Goal: Complete application form

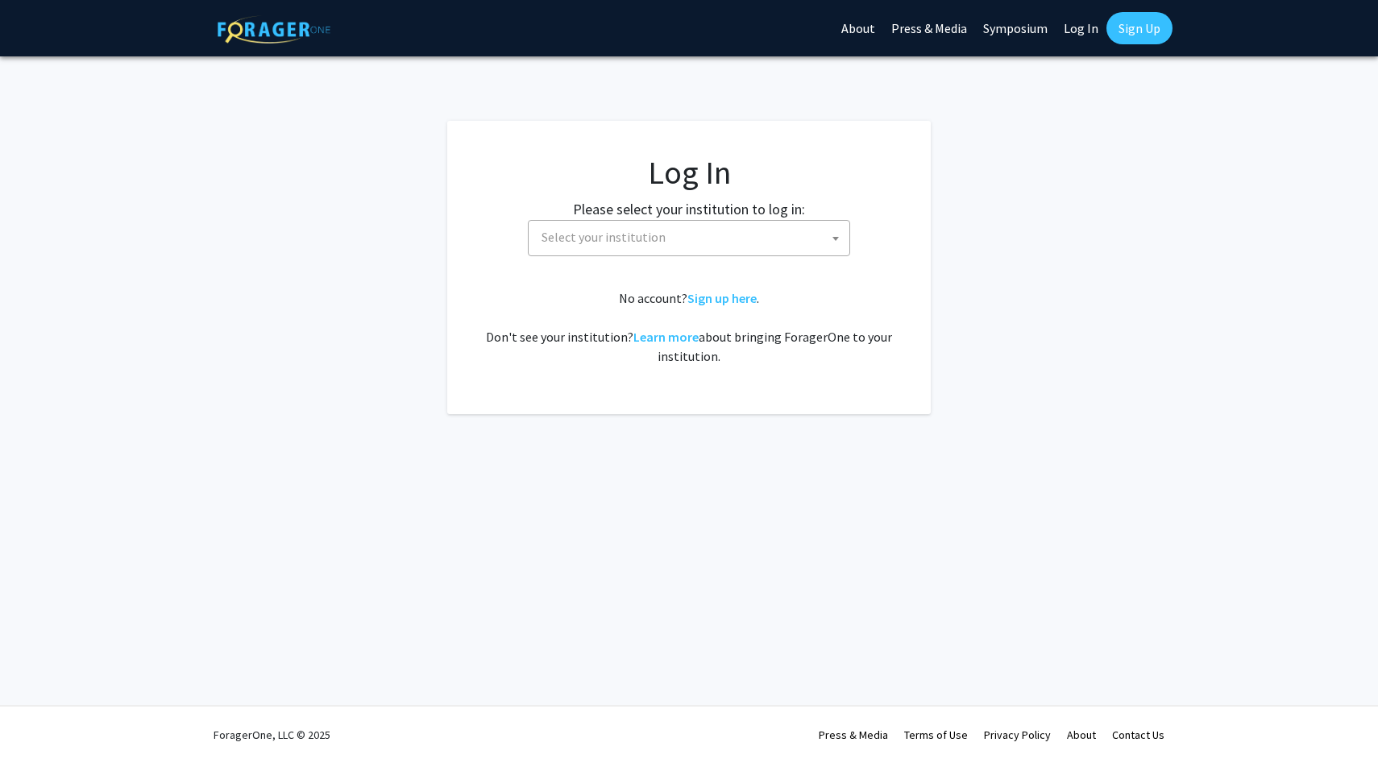
select select
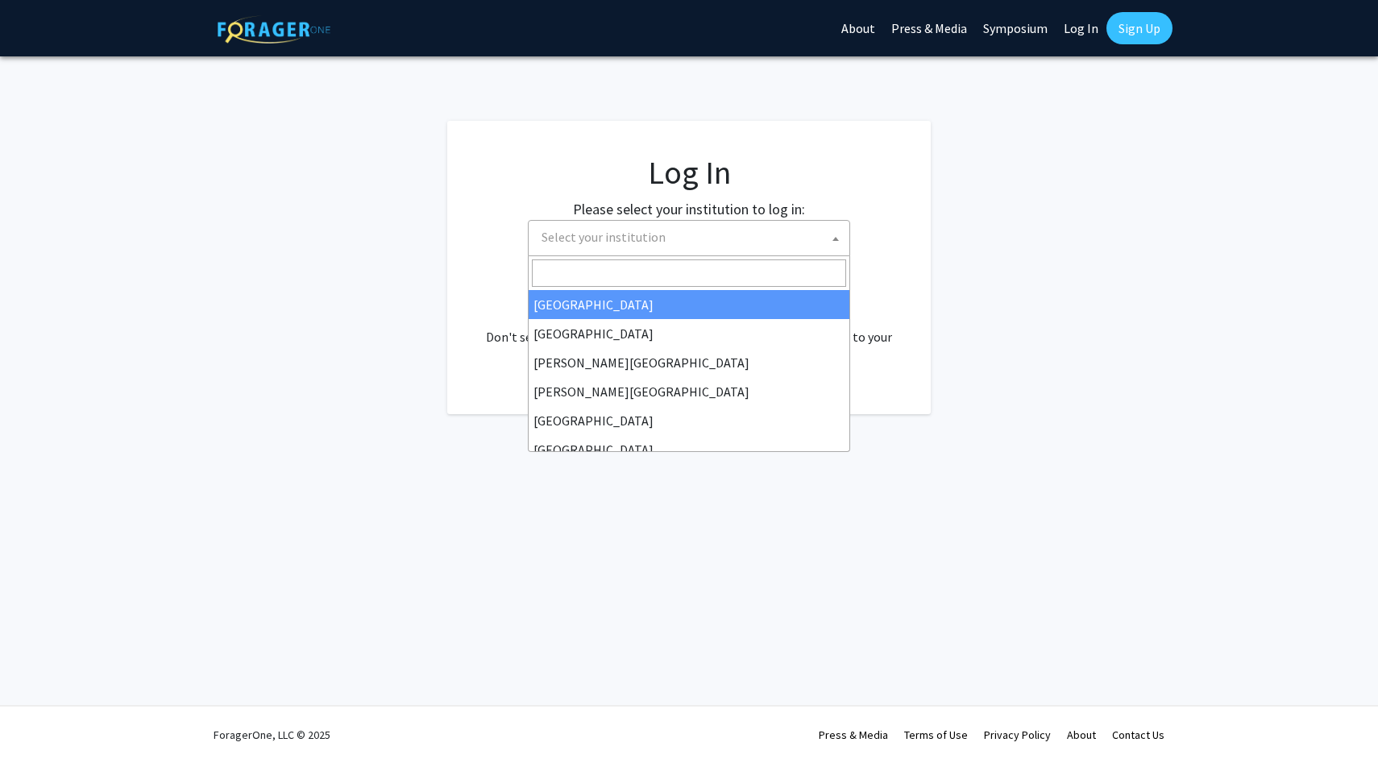
click at [808, 234] on span "Select your institution" at bounding box center [692, 237] width 314 height 33
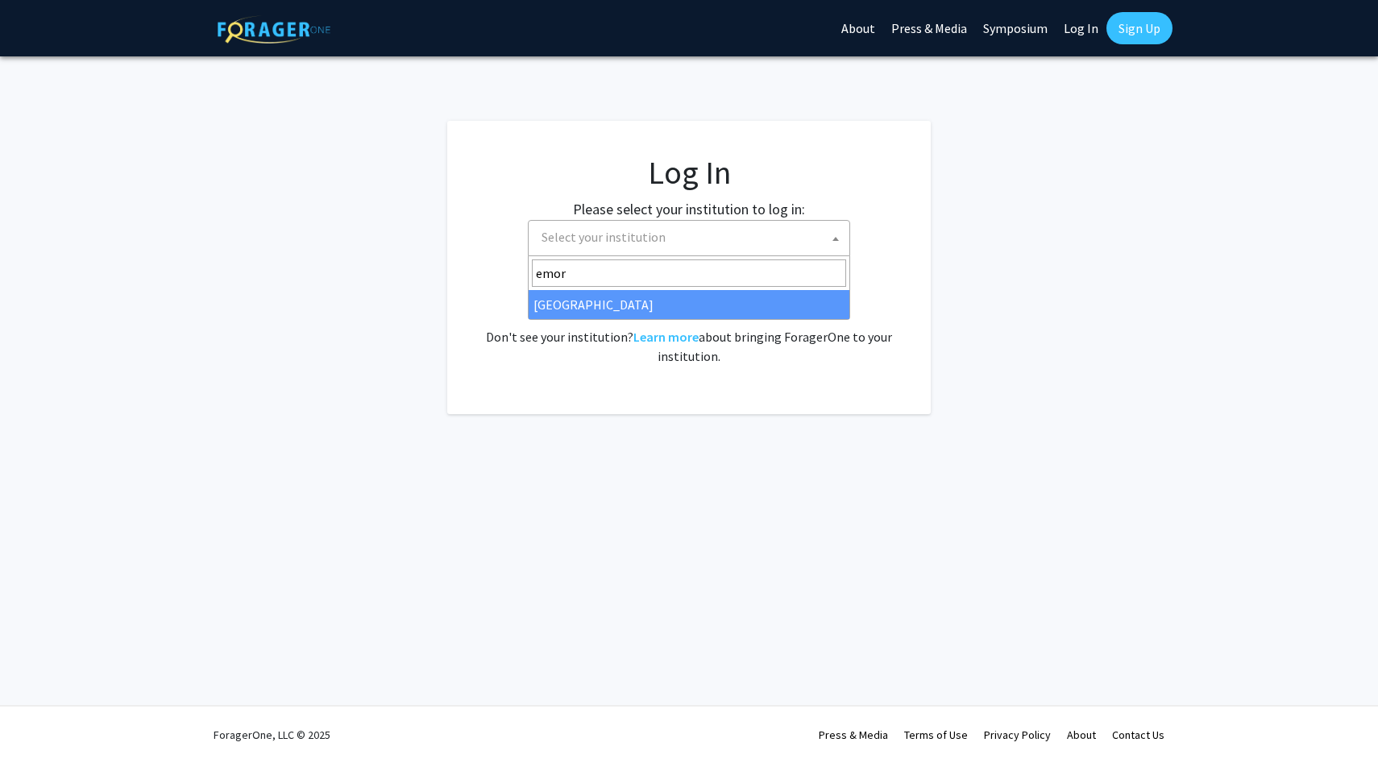
type input "emor"
select select "12"
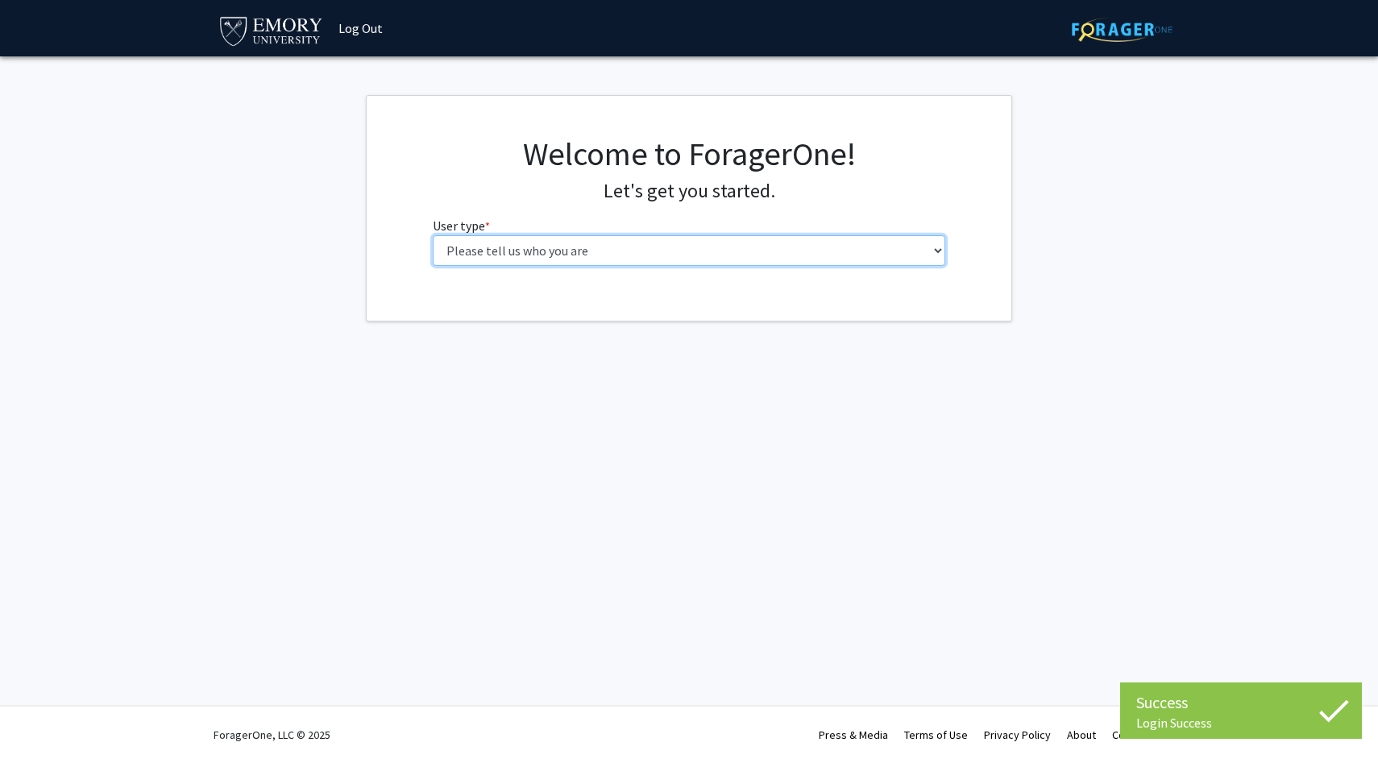
click at [500, 260] on select "Please tell us who you are Undergraduate Student Master's Student Doctoral Cand…" at bounding box center [690, 250] width 514 height 31
select select "1: undergrad"
click at [433, 235] on select "Please tell us who you are Undergraduate Student Master's Student Doctoral Cand…" at bounding box center [690, 250] width 514 height 31
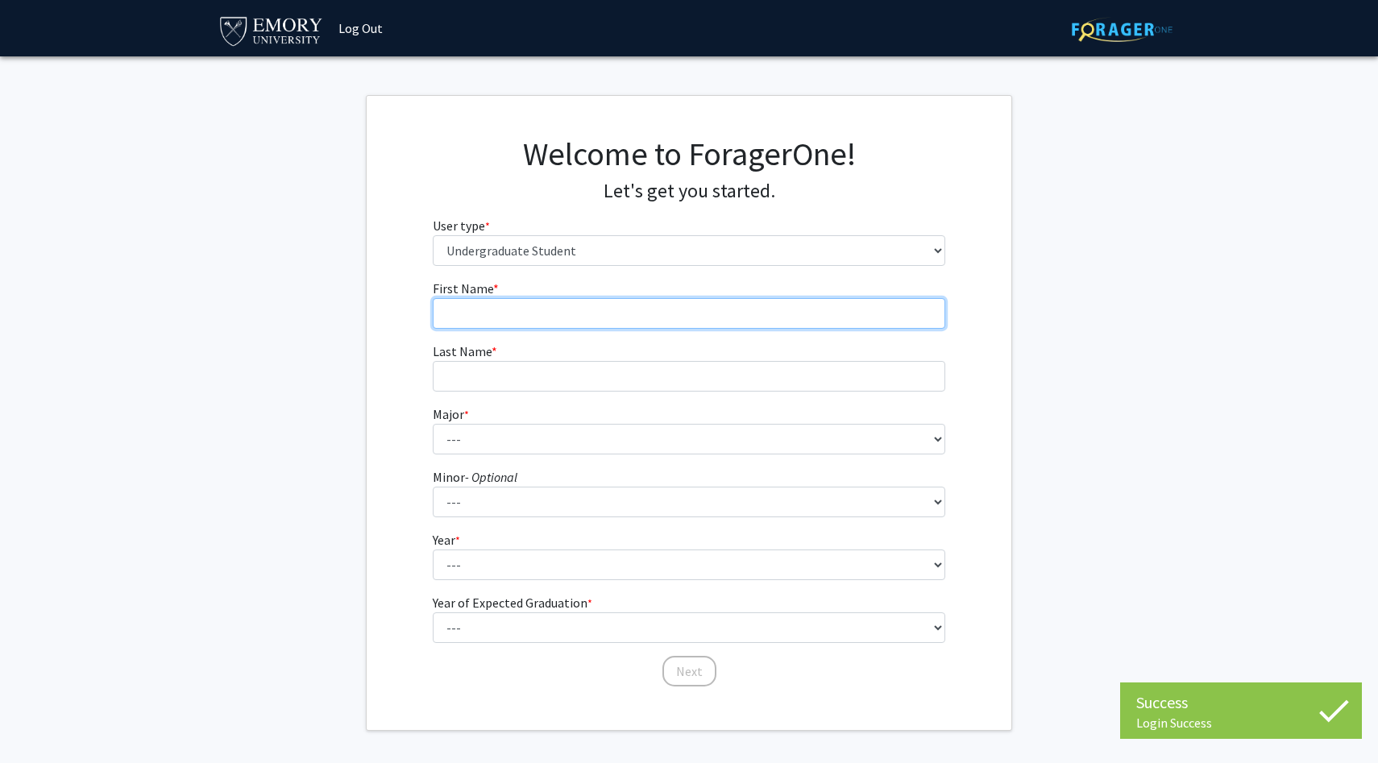
click at [689, 308] on input "First Name * required" at bounding box center [690, 313] width 514 height 31
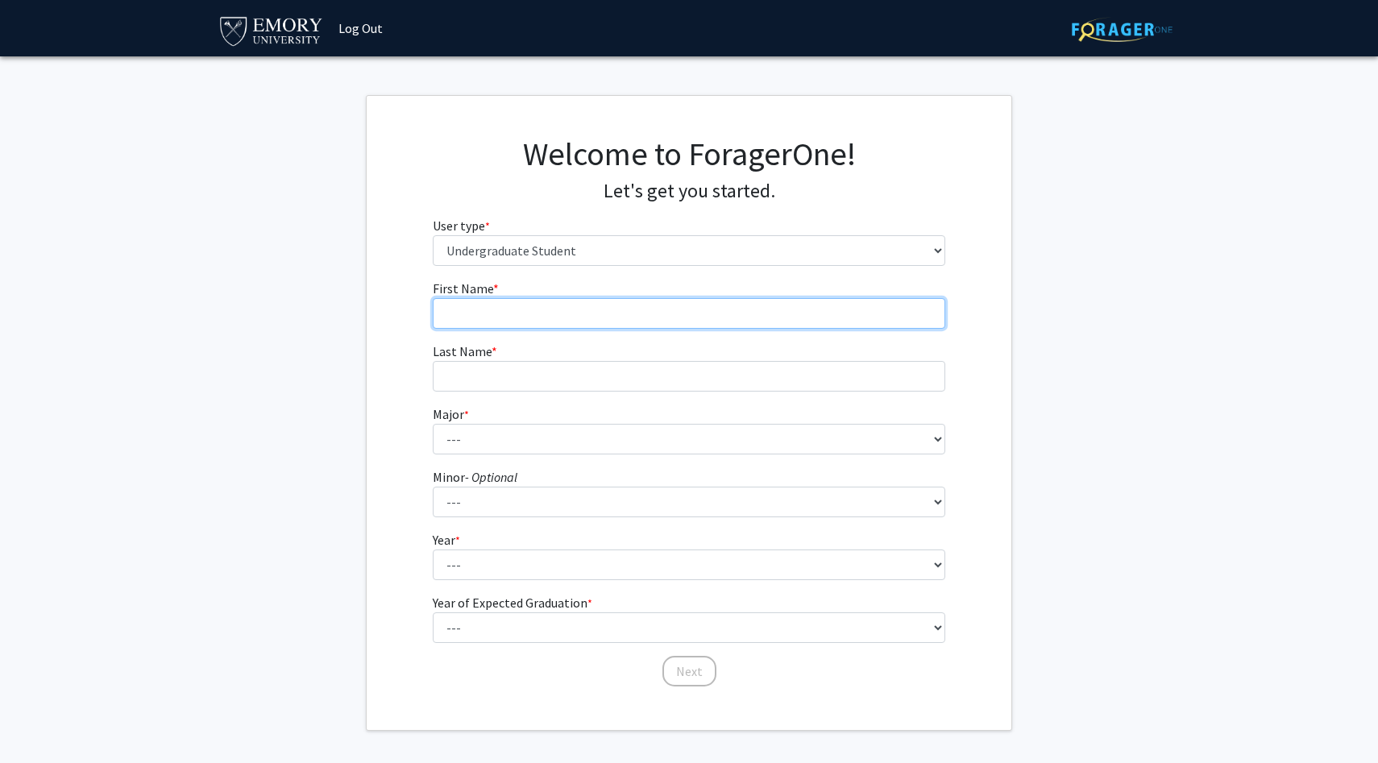
type input "Kaitlyn"
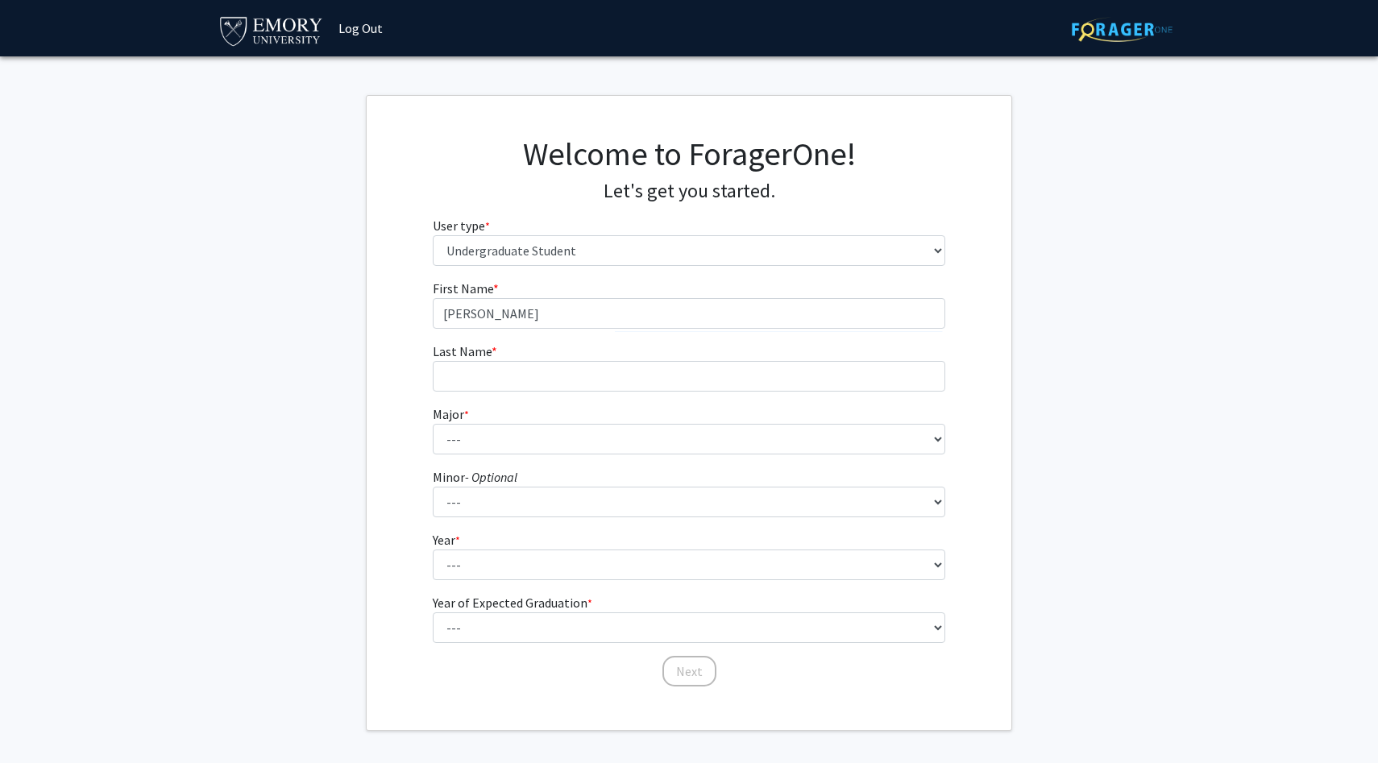
type input "Wang"
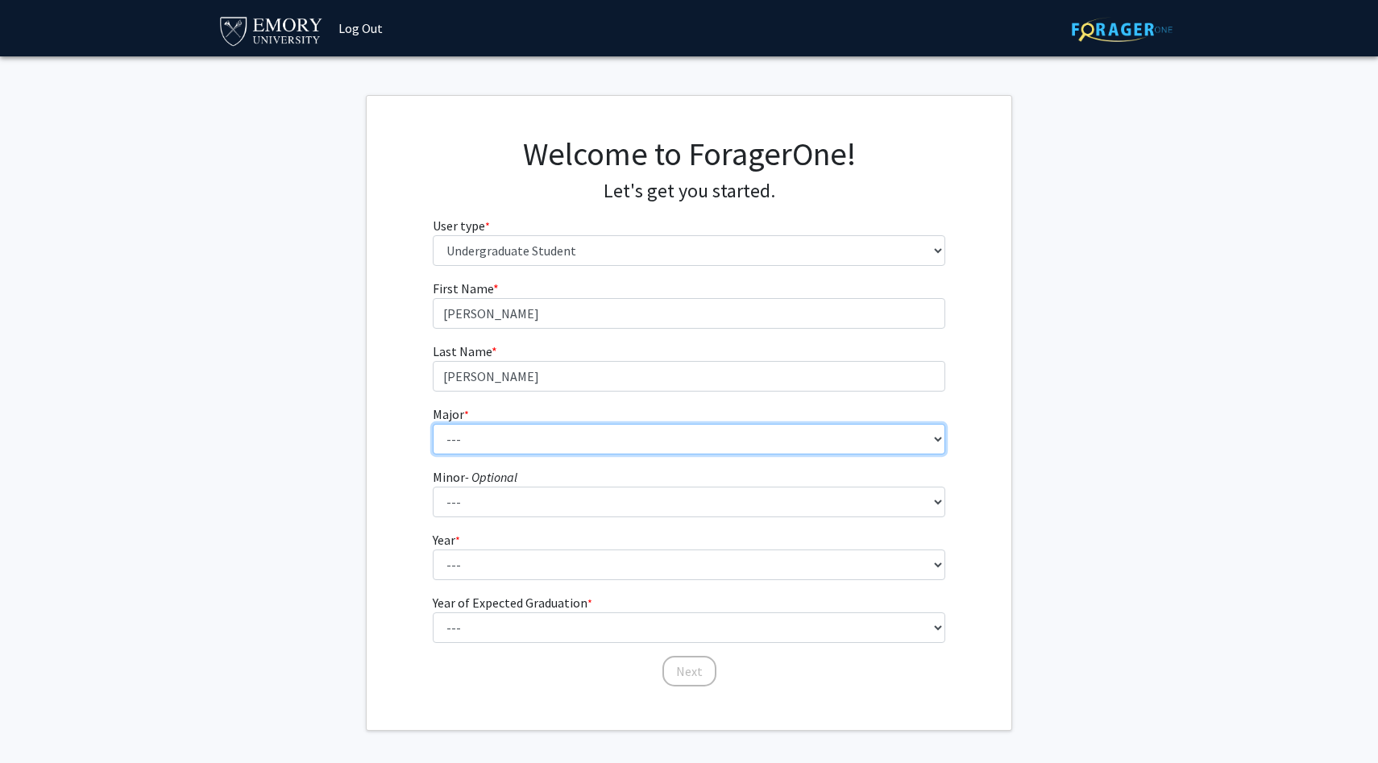
click at [521, 432] on select "--- Accounting African American Studies African Studies American Studies Analyt…" at bounding box center [690, 439] width 514 height 31
click at [730, 438] on select "--- Accounting African American Studies African Studies American Studies Analyt…" at bounding box center [690, 439] width 514 height 31
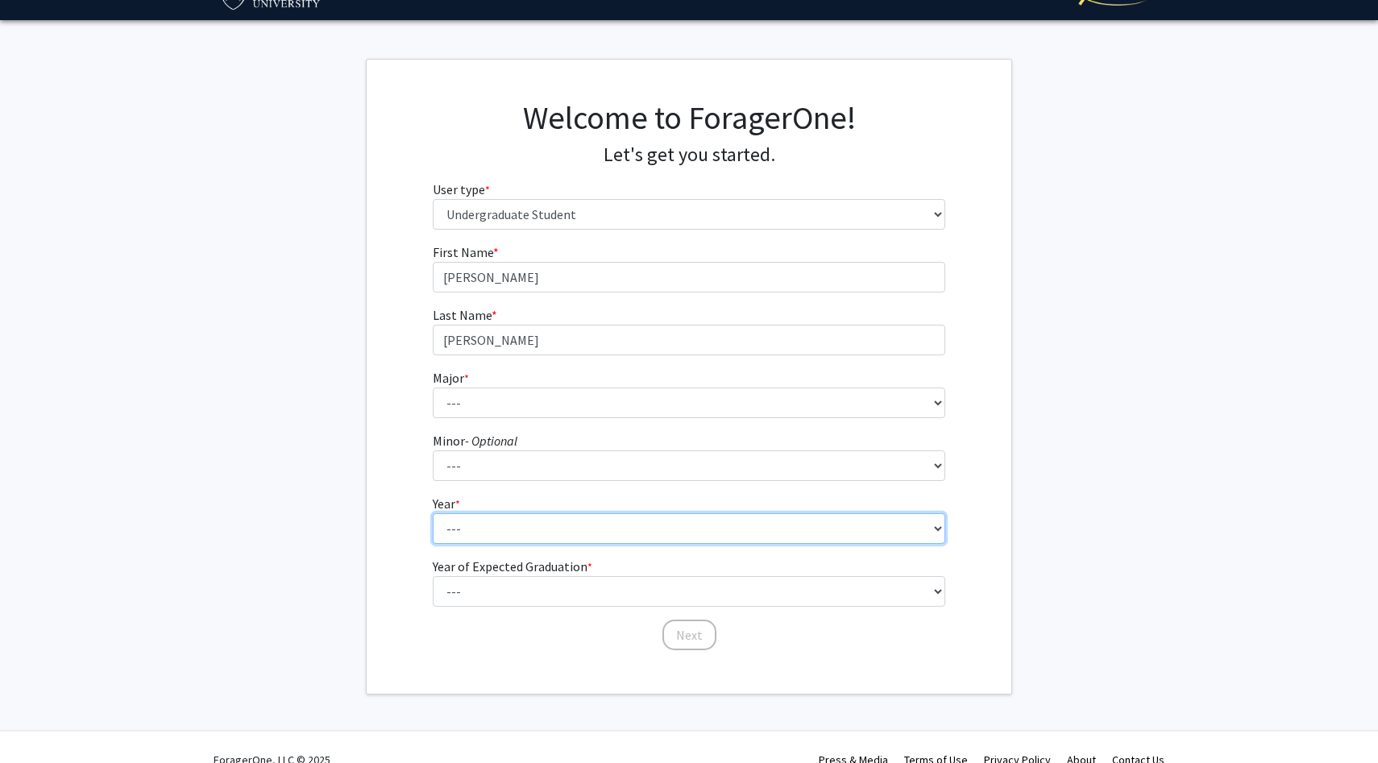
click at [714, 534] on select "--- First-year Sophomore Junior Senior Postbaccalaureate Certificate" at bounding box center [690, 529] width 514 height 31
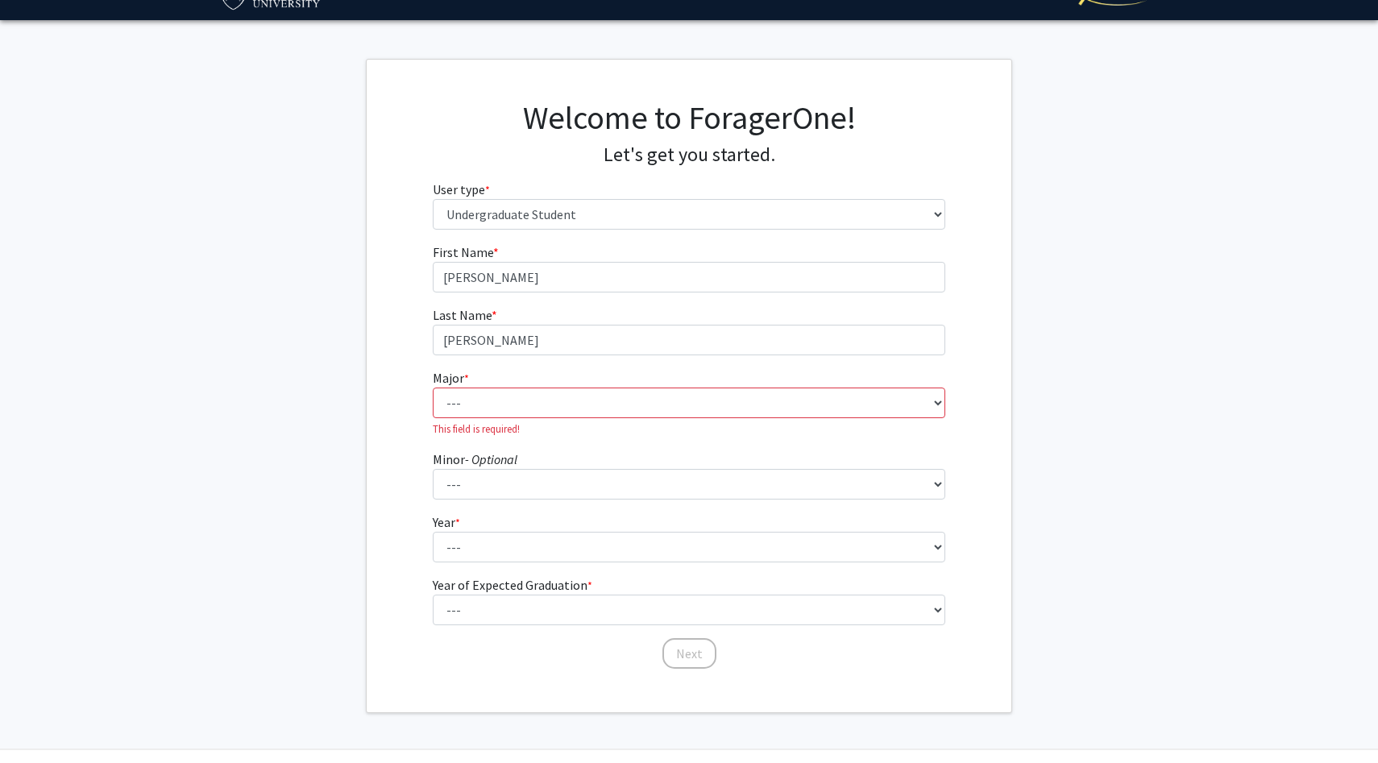
click at [813, 588] on form "First Name * required Kaitlyn Last Name * required Wang Major * required --- Ac…" at bounding box center [690, 449] width 514 height 412
